Goal: Task Accomplishment & Management: Complete application form

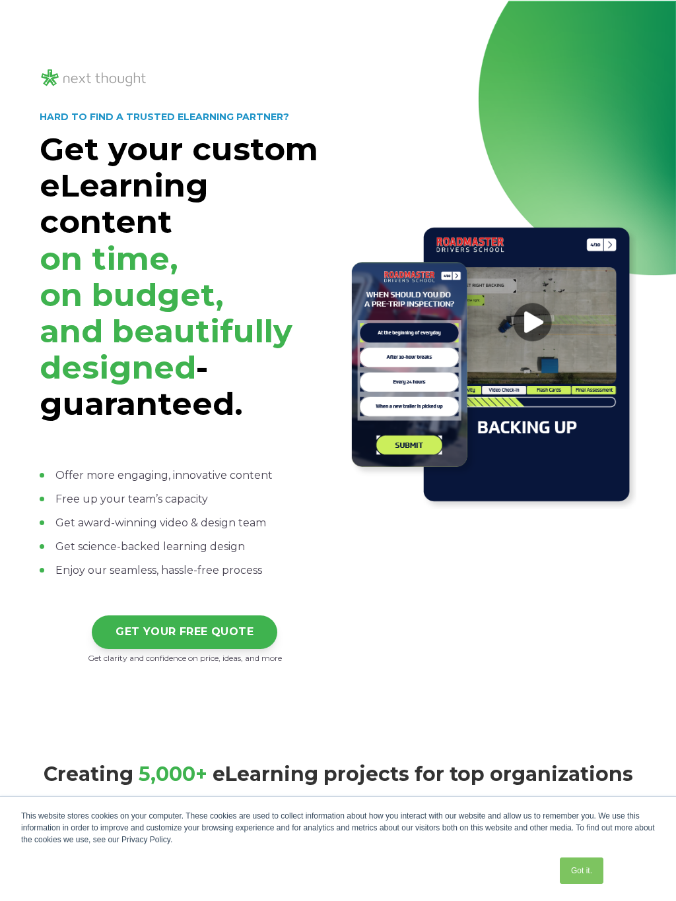
click at [612, 250] on img at bounding box center [491, 365] width 290 height 290
click at [622, 245] on img at bounding box center [491, 365] width 290 height 290
click at [48, 82] on img at bounding box center [94, 78] width 108 height 22
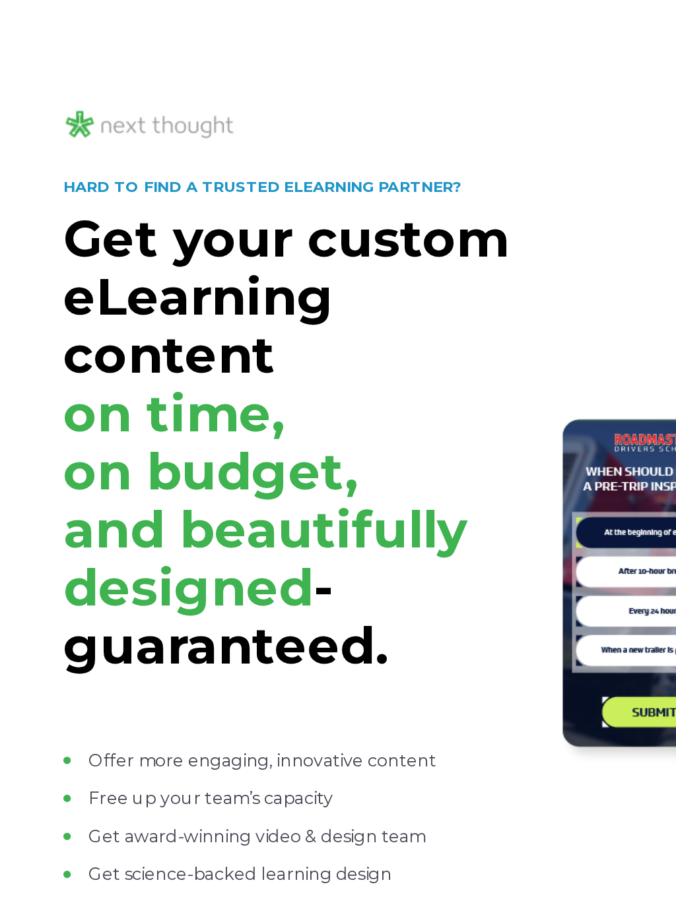
click at [48, 75] on img at bounding box center [94, 78] width 108 height 22
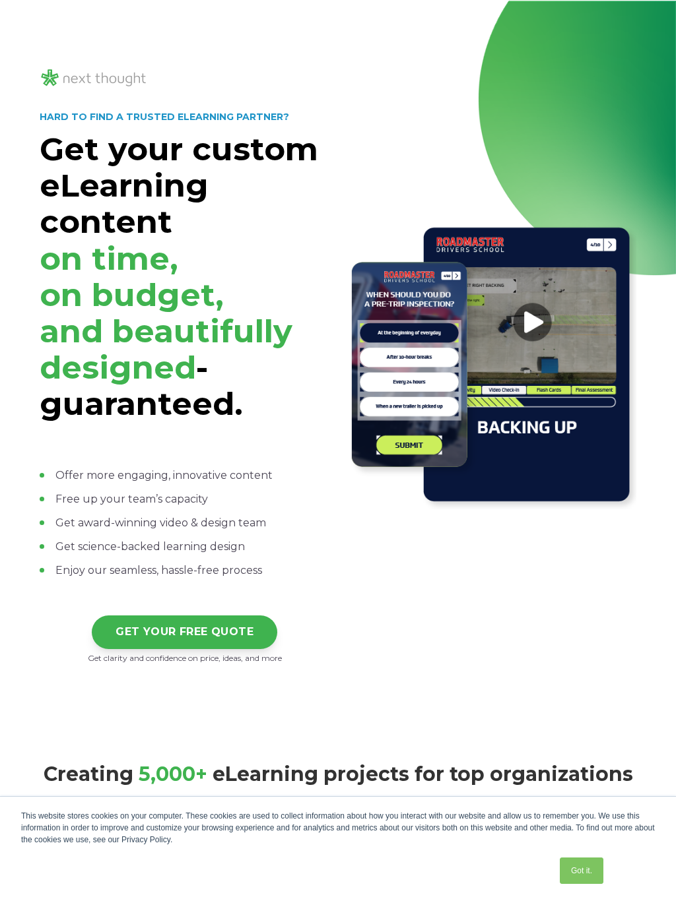
click at [618, 234] on img at bounding box center [491, 365] width 290 height 290
click at [616, 245] on img at bounding box center [491, 365] width 290 height 290
click at [186, 608] on div "GET YOUR FREE QUOTE" at bounding box center [185, 621] width 290 height 55
click at [105, 622] on link "GET YOUR FREE QUOTE" at bounding box center [184, 633] width 185 height 34
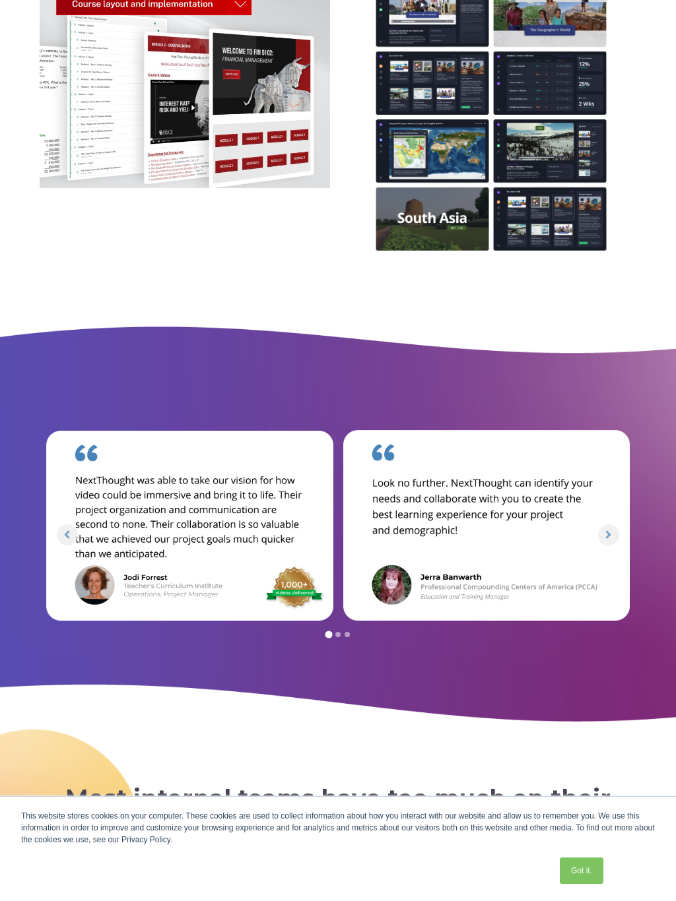
scroll to position [4614, 0]
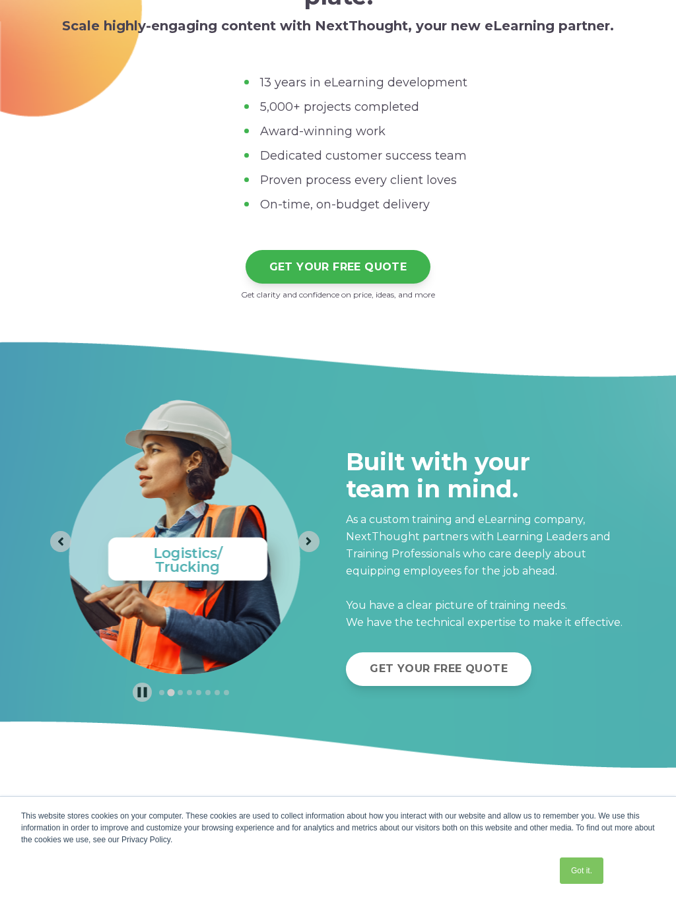
click at [28, 0] on div "Most internal teams have too much on their plate. Scale highly-engaging content…" at bounding box center [338, 115] width 676 height 447
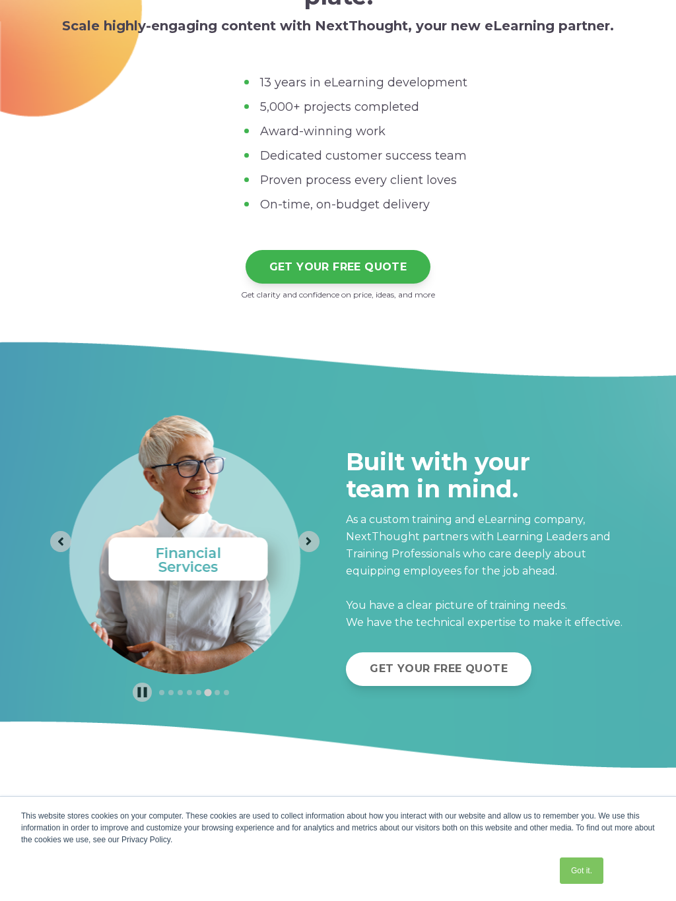
click at [562, 876] on link "Got it." at bounding box center [582, 871] width 44 height 26
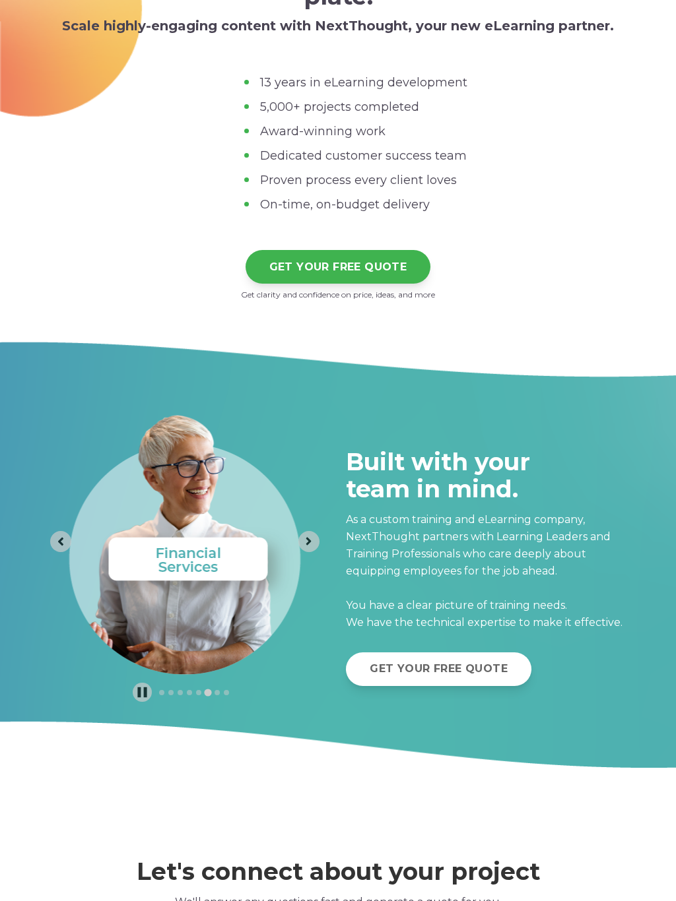
click at [575, 870] on h2 "Let's connect about your project" at bounding box center [338, 871] width 596 height 27
click at [251, 254] on link "GET YOUR FREE QUOTE" at bounding box center [337, 267] width 185 height 34
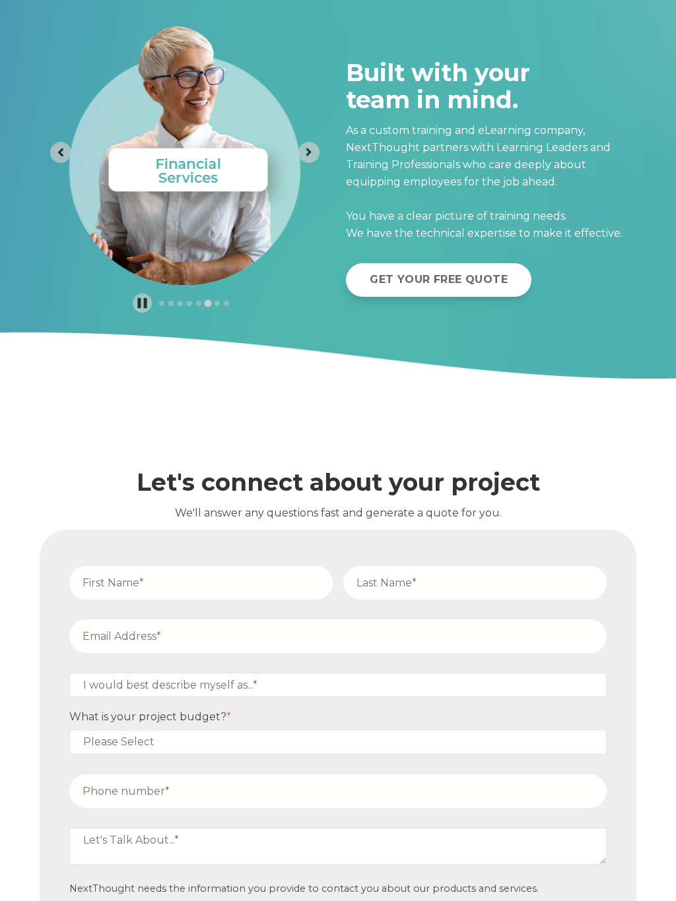
scroll to position [5125, 0]
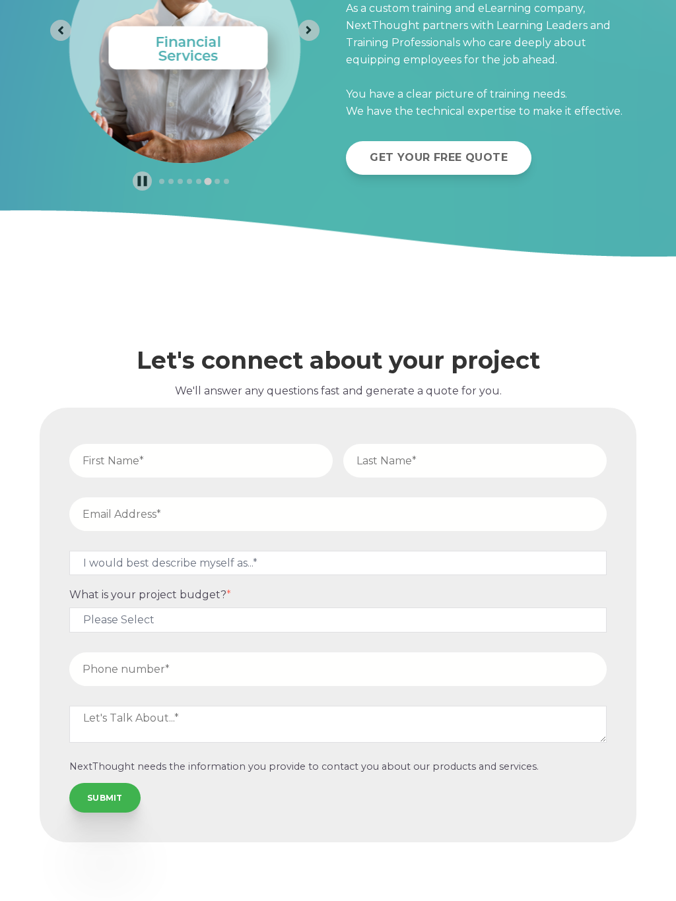
click at [88, 798] on input "SUBMIT" at bounding box center [104, 797] width 71 height 29
